Goal: Transaction & Acquisition: Purchase product/service

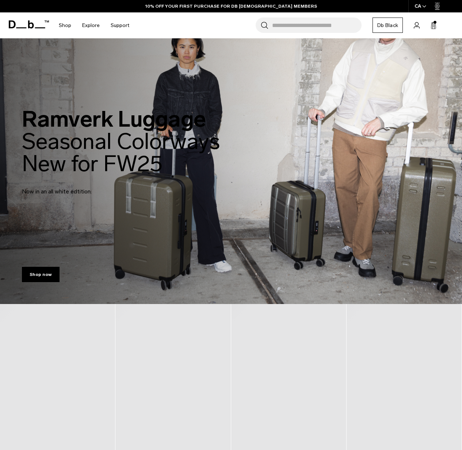
click at [430, 25] on icon at bounding box center [433, 25] width 6 height 7
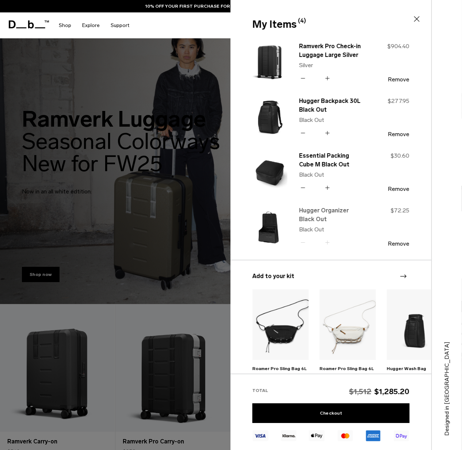
type button "Close"
click at [323, 211] on link "Hugger Organizer Black Out" at bounding box center [331, 215] width 64 height 18
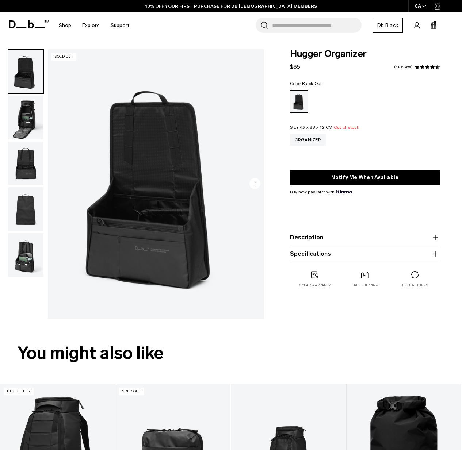
click at [29, 165] on img "button" at bounding box center [25, 164] width 35 height 44
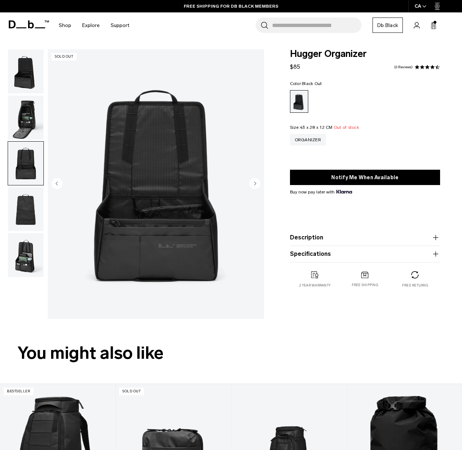
click at [254, 182] on circle "Next slide" at bounding box center [254, 183] width 11 height 11
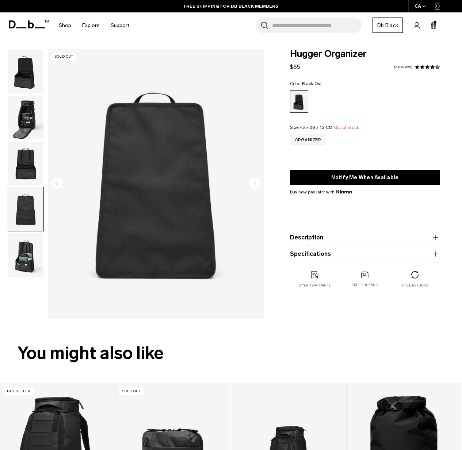
click at [254, 182] on circle "Next slide" at bounding box center [254, 183] width 11 height 11
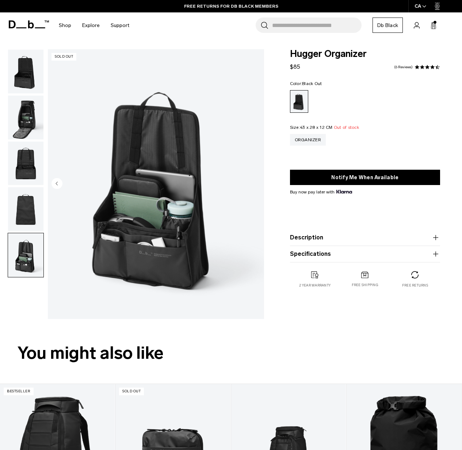
click at [255, 182] on img "5 / 5" at bounding box center [156, 184] width 216 height 270
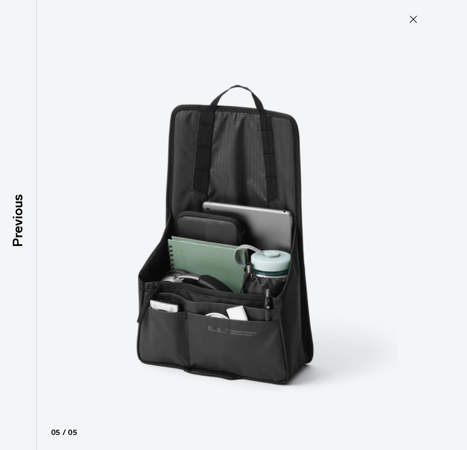
click at [414, 16] on icon at bounding box center [414, 20] width 12 height 12
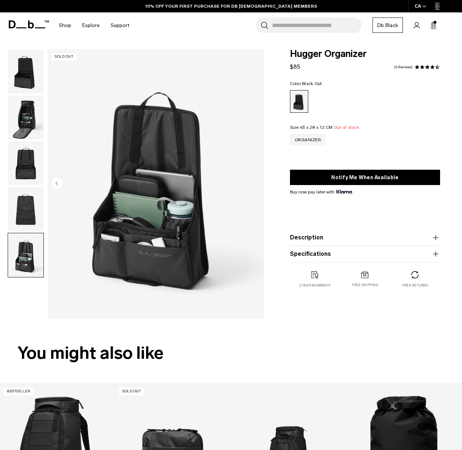
click at [27, 108] on img "button" at bounding box center [25, 118] width 35 height 44
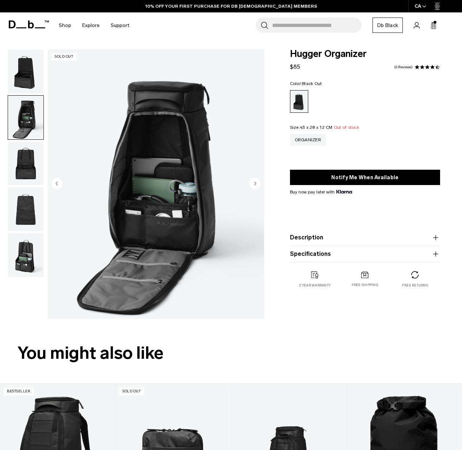
click at [26, 196] on img "button" at bounding box center [25, 209] width 35 height 44
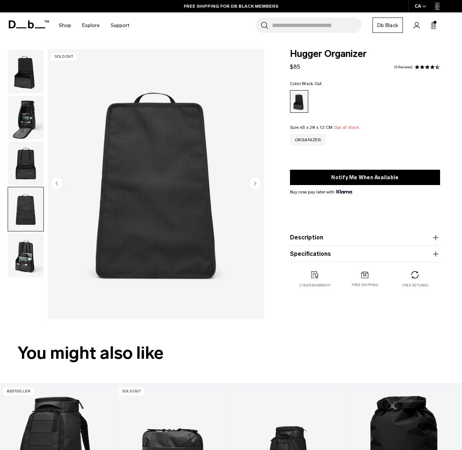
click at [34, 243] on img "button" at bounding box center [25, 255] width 35 height 44
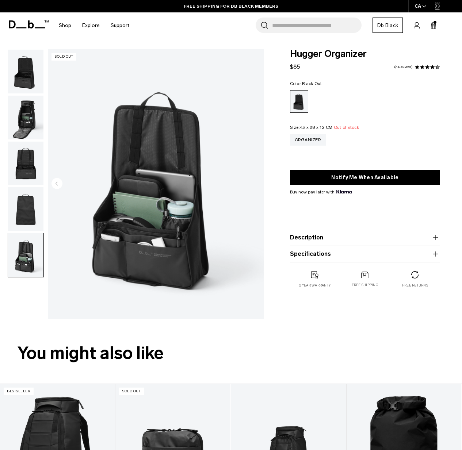
click at [28, 77] on img "button" at bounding box center [25, 72] width 35 height 44
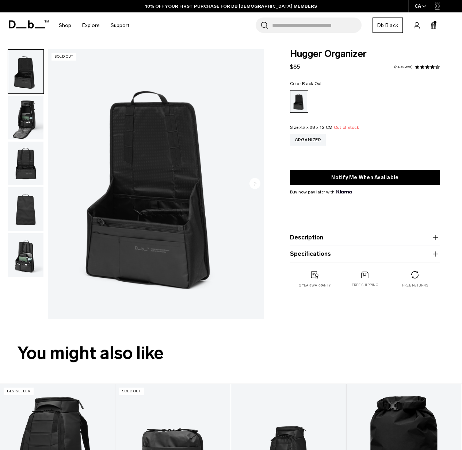
click at [24, 252] on img "button" at bounding box center [25, 255] width 35 height 44
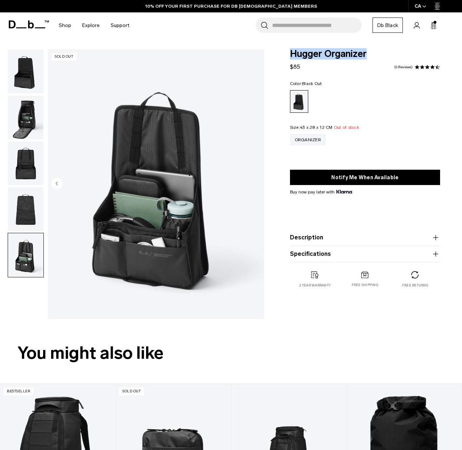
drag, startPoint x: 354, startPoint y: 54, endPoint x: 287, endPoint y: 52, distance: 67.6
click at [287, 52] on div "Hugger Organizer $85 4.3 star rating 6 Reviews Color: Black Out Out of stock Si…" at bounding box center [365, 175] width 194 height 253
copy span "Hugger Organizer"
click at [358, 56] on span "Hugger Organizer" at bounding box center [365, 53] width 150 height 9
click at [435, 28] on icon at bounding box center [433, 25] width 4 height 5
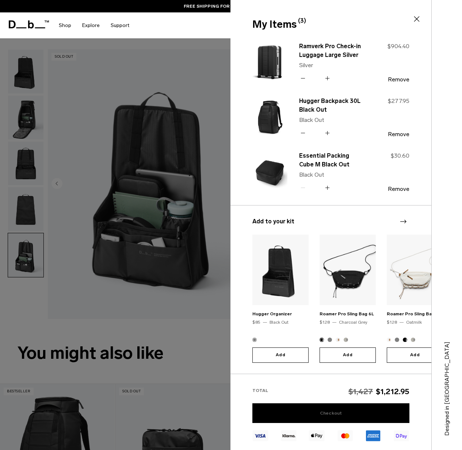
click at [360, 407] on link "Checkout" at bounding box center [330, 413] width 157 height 20
